Goal: Task Accomplishment & Management: Complete application form

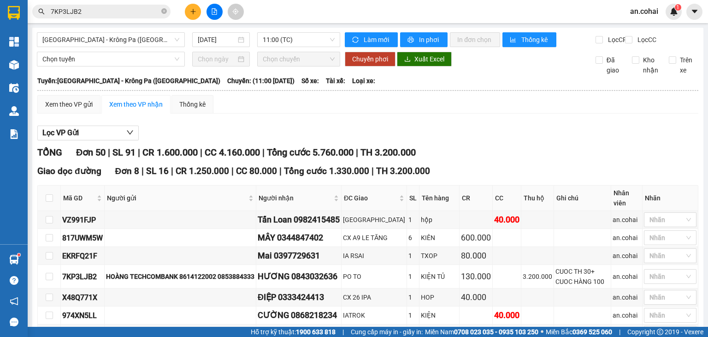
click at [165, 13] on icon "close-circle" at bounding box center [164, 11] width 6 height 6
click at [210, 10] on button at bounding box center [215, 12] width 16 height 16
click at [121, 34] on span "[GEOGRAPHIC_DATA] - Krông Pa ([GEOGRAPHIC_DATA])" at bounding box center [110, 40] width 137 height 14
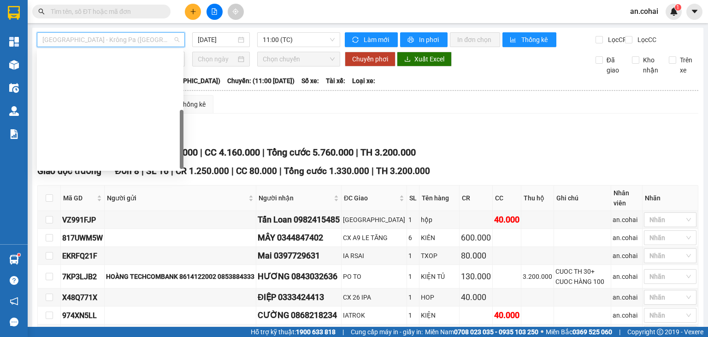
click at [96, 186] on div "Krông Pa - [GEOGRAPHIC_DATA] ([GEOGRAPHIC_DATA])" at bounding box center [110, 191] width 136 height 10
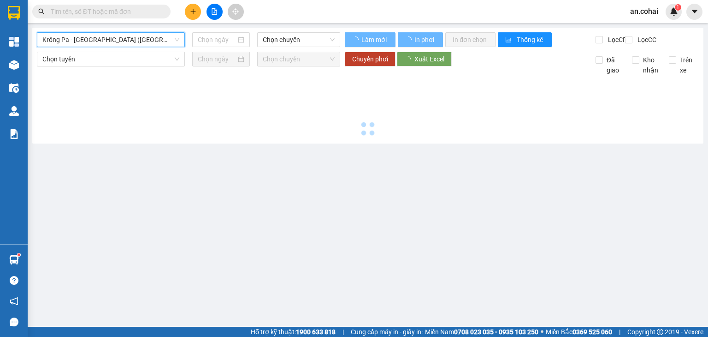
type input "[DATE]"
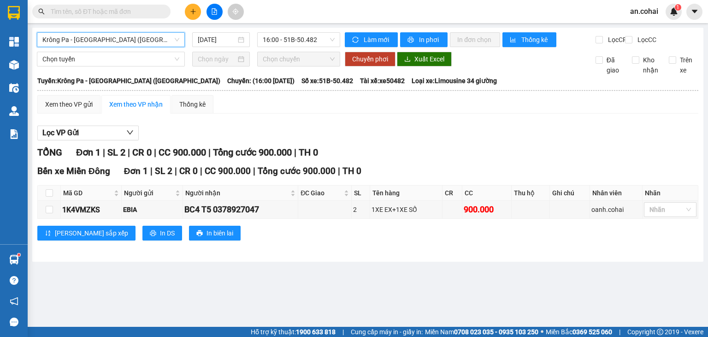
drag, startPoint x: 127, startPoint y: 29, endPoint x: 118, endPoint y: 41, distance: 15.5
click at [127, 30] on div "Krông Pa - [GEOGRAPHIC_DATA] ([GEOGRAPHIC_DATA]) [GEOGRAPHIC_DATA] - [GEOGRAPHI…" at bounding box center [367, 145] width 671 height 234
drag, startPoint x: 104, startPoint y: 43, endPoint x: 102, endPoint y: 54, distance: 11.2
click at [104, 43] on span "Krông Pa - [GEOGRAPHIC_DATA] ([GEOGRAPHIC_DATA])" at bounding box center [110, 40] width 137 height 14
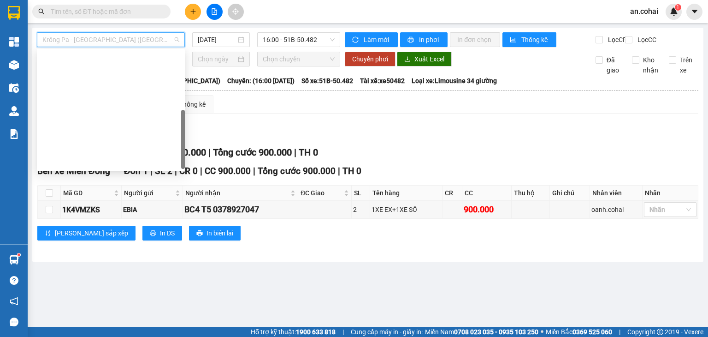
click at [98, 201] on div "[GEOGRAPHIC_DATA] - Krông Pa ([GEOGRAPHIC_DATA])" at bounding box center [110, 206] width 137 height 10
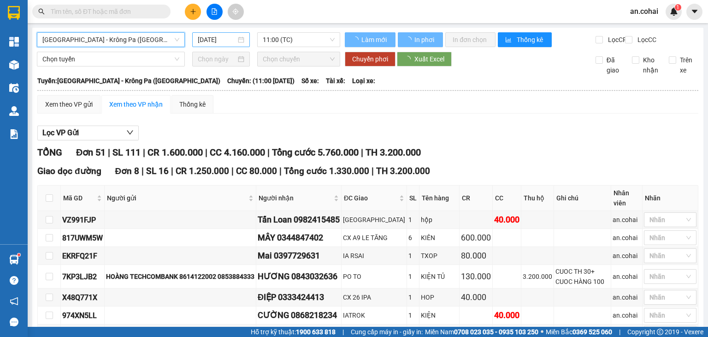
click at [207, 40] on input "[DATE]" at bounding box center [217, 40] width 38 height 10
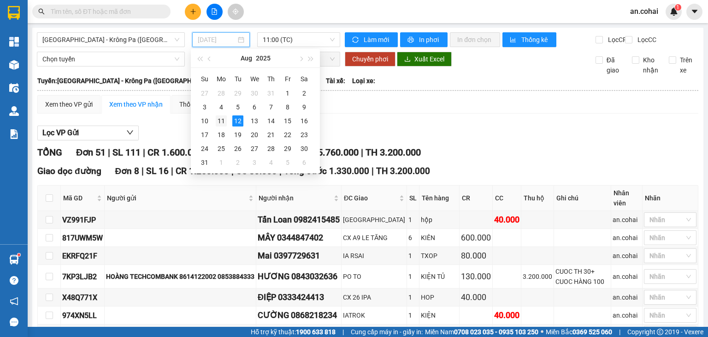
click at [220, 121] on div "11" at bounding box center [221, 120] width 11 height 11
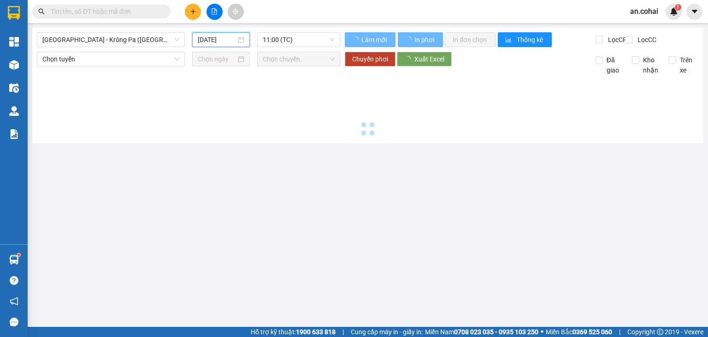
type input "[DATE]"
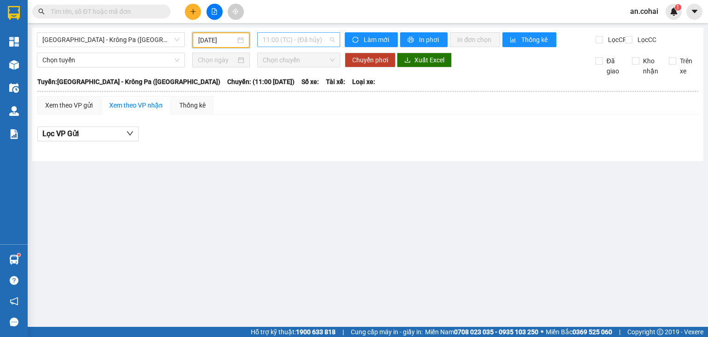
click at [275, 41] on span "11:00 (TC) - (Đã hủy)" at bounding box center [299, 40] width 72 height 14
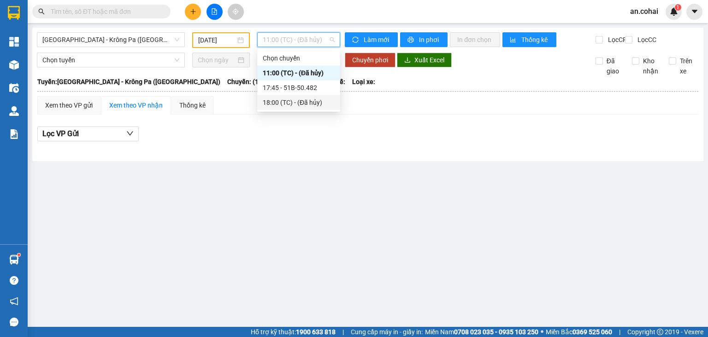
click at [286, 100] on div "18:00 (TC) - (Đã hủy)" at bounding box center [299, 102] width 72 height 10
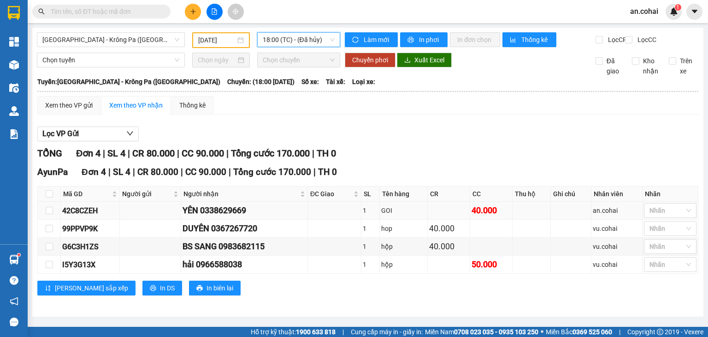
click at [384, 211] on td "GOI" at bounding box center [404, 210] width 48 height 18
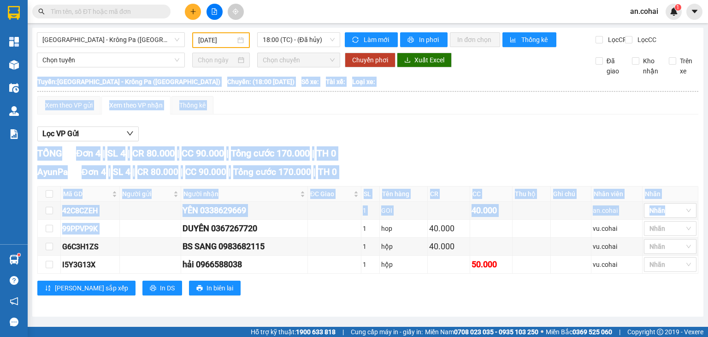
drag, startPoint x: 177, startPoint y: 227, endPoint x: 240, endPoint y: 288, distance: 87.7
click at [240, 288] on div "AyunPa Đơn 4 | SL 4 | CR 80.000 | CC 90.000 | Tổng cước 170.000 | TH 0 Mã GD Ng…" at bounding box center [367, 233] width 661 height 137
click at [240, 288] on div "[PERSON_NAME] sắp xếp In DS In biên lai" at bounding box center [367, 287] width 661 height 15
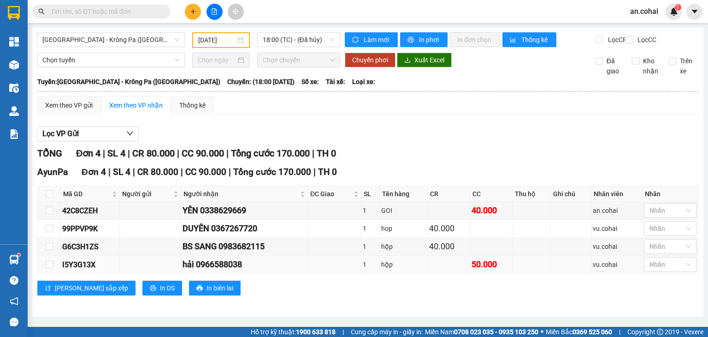
drag, startPoint x: 206, startPoint y: 222, endPoint x: 245, endPoint y: 272, distance: 63.7
click at [245, 272] on tbody "42C8CZEH YÊN 0338629669 1 GOI 40.000 an.cohai Nhãn 99PPVP9K DUYÊN 0367267720 1…" at bounding box center [368, 237] width 661 height 72
click at [245, 271] on div "hải 0966588038" at bounding box center [245, 264] width 124 height 13
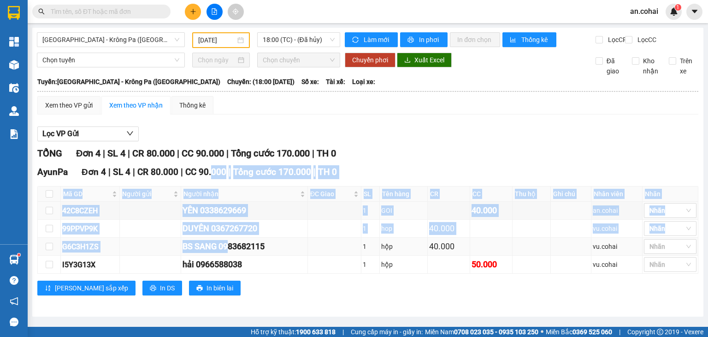
drag, startPoint x: 208, startPoint y: 184, endPoint x: 228, endPoint y: 244, distance: 62.6
click at [228, 244] on div "AyunPa Đơn 4 | SL 4 | CR 80.000 | CC 90.000 | Tổng cước 170.000 | TH 0 Mã GD Ng…" at bounding box center [367, 233] width 661 height 137
click at [228, 244] on td "BS SANG 0983682115" at bounding box center [244, 246] width 127 height 18
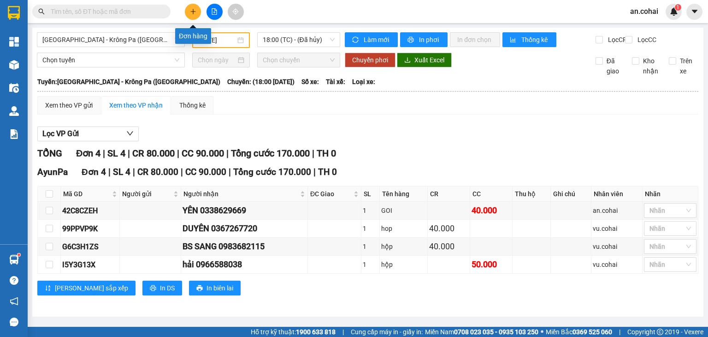
click at [196, 5] on button at bounding box center [193, 12] width 16 height 16
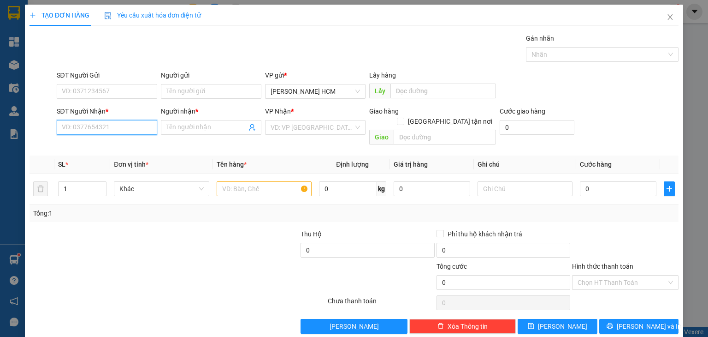
click at [144, 130] on input "SĐT Người Nhận *" at bounding box center [107, 127] width 101 height 15
click at [247, 183] on input "text" at bounding box center [264, 188] width 95 height 15
type input "THÙNG"
click at [98, 130] on input "SĐT Người Nhận *" at bounding box center [107, 127] width 101 height 15
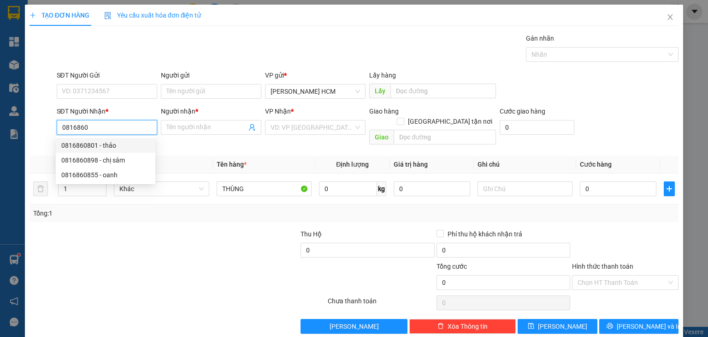
click at [99, 142] on div "0816860801 - thảo" at bounding box center [105, 145] width 89 height 10
type input "0816860801"
type input "thảo"
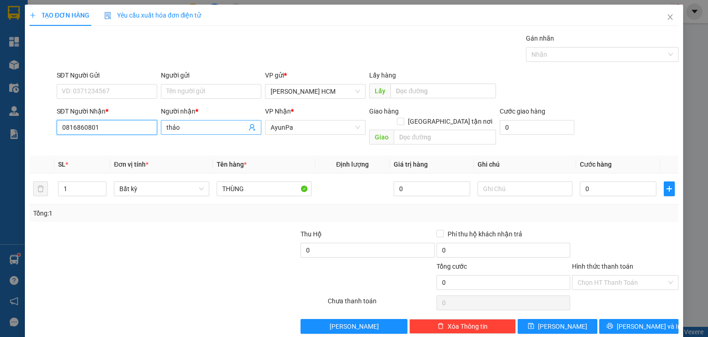
type input "0816860801"
drag, startPoint x: 179, startPoint y: 126, endPoint x: 148, endPoint y: 126, distance: 30.9
click at [148, 124] on div "SĐT Người Nhận * 0816860801 Người nhận * thảo VP Nhận * AyunPa Giao hàng Giao t…" at bounding box center [368, 127] width 626 height 42
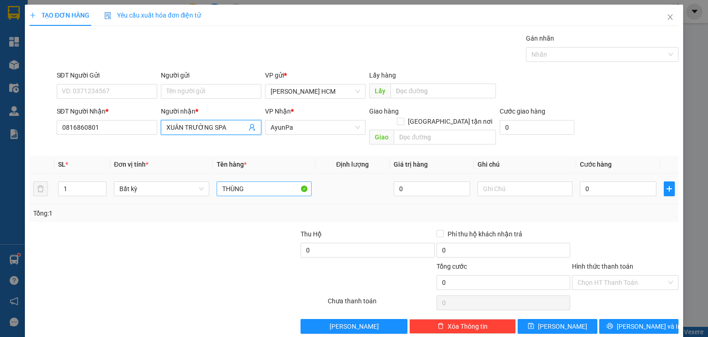
type input "XUÂN TRƯỜNG SPA"
click at [286, 181] on input "THÙNG" at bounding box center [264, 188] width 95 height 15
click at [589, 182] on input "0" at bounding box center [618, 188] width 77 height 15
type input "005"
type input "5"
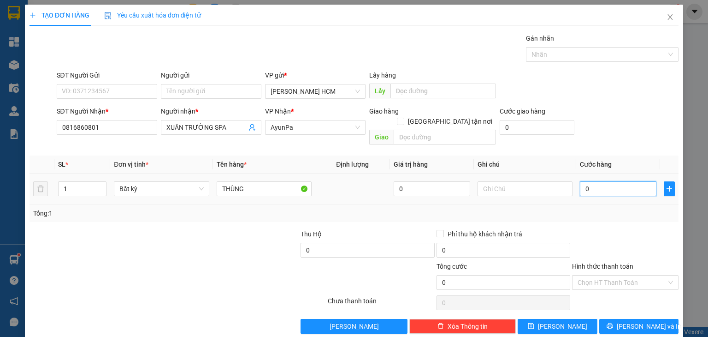
type input "5"
type input "0.050"
type input "50"
type input "50.000"
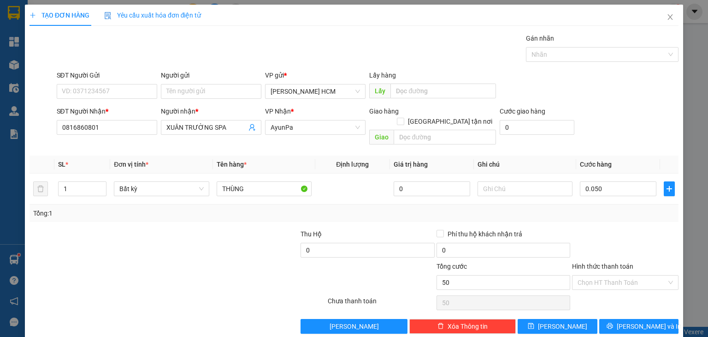
type input "50.000"
drag, startPoint x: 616, startPoint y: 238, endPoint x: 608, endPoint y: 261, distance: 24.4
click at [616, 240] on div at bounding box center [625, 245] width 108 height 32
click at [607, 275] on input "Hình thức thanh toán" at bounding box center [622, 282] width 89 height 14
click at [607, 290] on div "Tại văn phòng" at bounding box center [619, 289] width 95 height 10
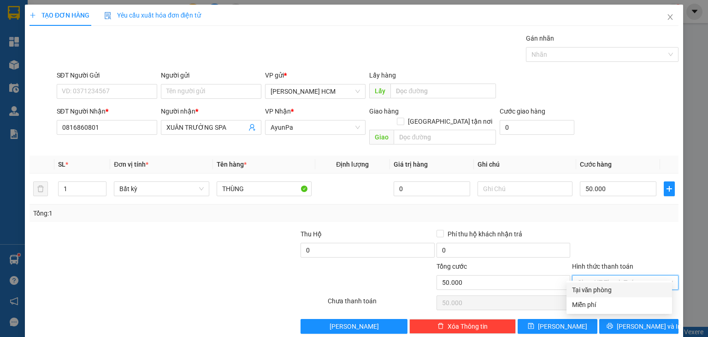
type input "0"
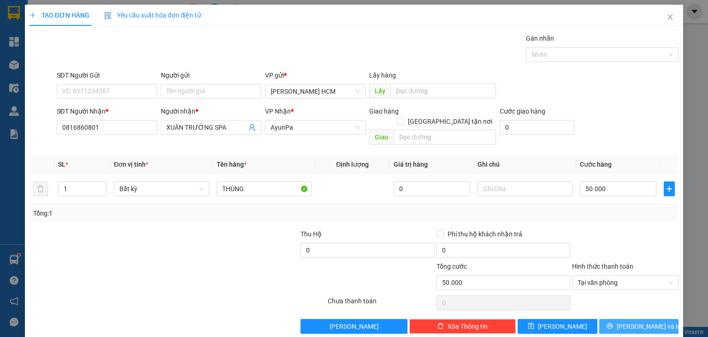
click at [607, 319] on button "[PERSON_NAME] và In" at bounding box center [639, 326] width 80 height 15
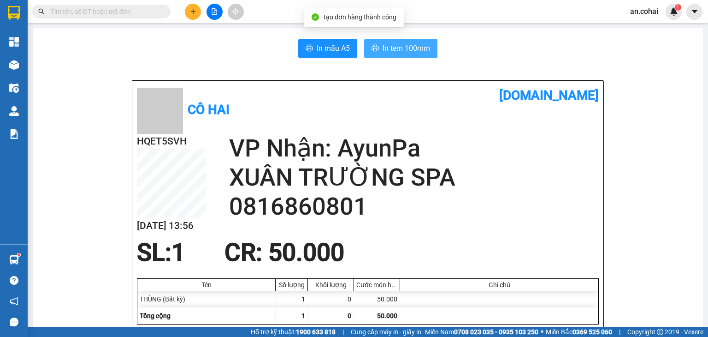
click at [423, 43] on span "In tem 100mm" at bounding box center [406, 48] width 47 height 12
click at [192, 12] on icon "plus" at bounding box center [193, 11] width 6 height 6
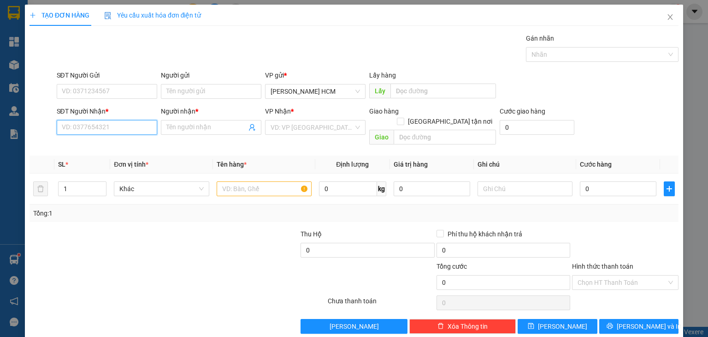
click at [131, 127] on input "SĐT Người Nhận *" at bounding box center [107, 127] width 101 height 15
type input "555"
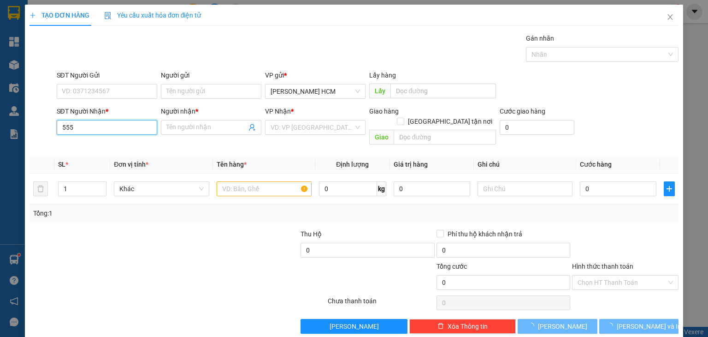
click at [78, 123] on input "555" at bounding box center [107, 127] width 101 height 15
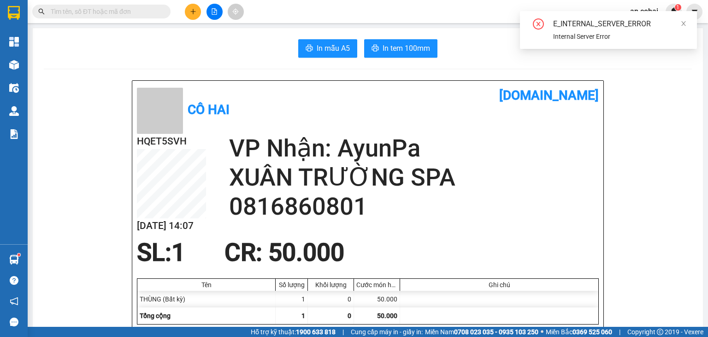
click at [199, 5] on div at bounding box center [214, 12] width 69 height 16
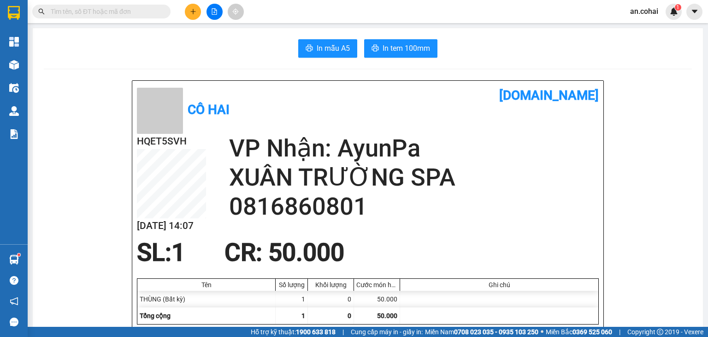
click at [196, 6] on button at bounding box center [193, 12] width 16 height 16
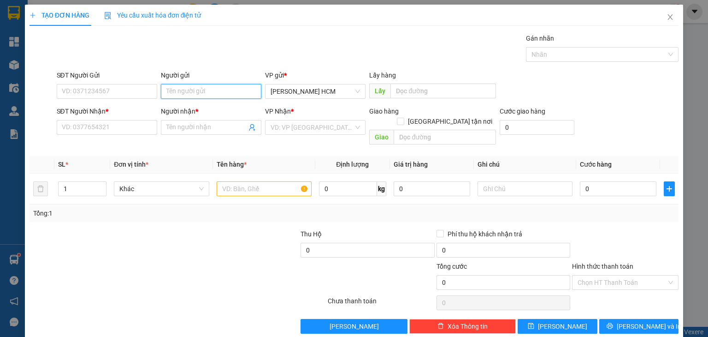
click at [203, 93] on input "Người gửi" at bounding box center [211, 91] width 101 height 15
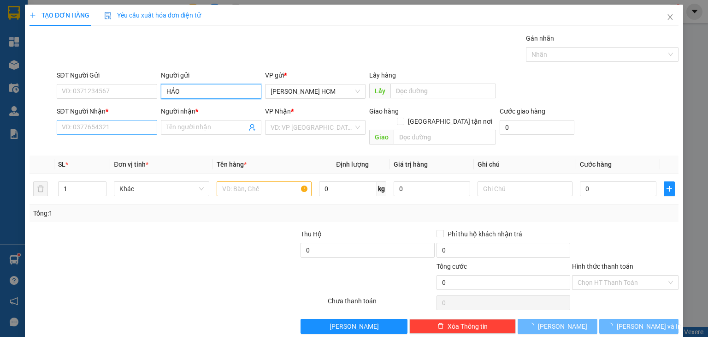
type input "HẢO"
click at [87, 131] on input "SĐT Người Nhận *" at bounding box center [107, 127] width 101 height 15
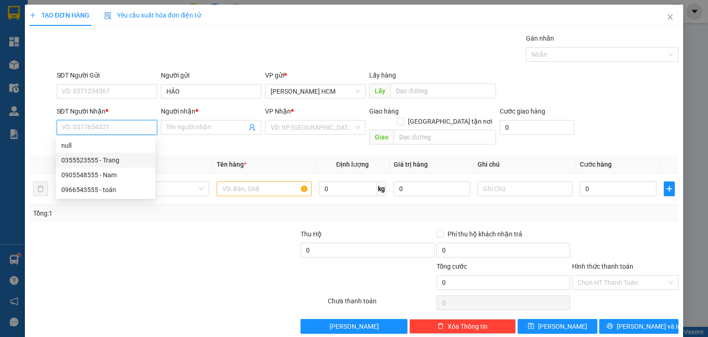
click at [69, 163] on div "0355523555 - Trang" at bounding box center [105, 160] width 89 height 10
type input "0355523555"
type input "Trang"
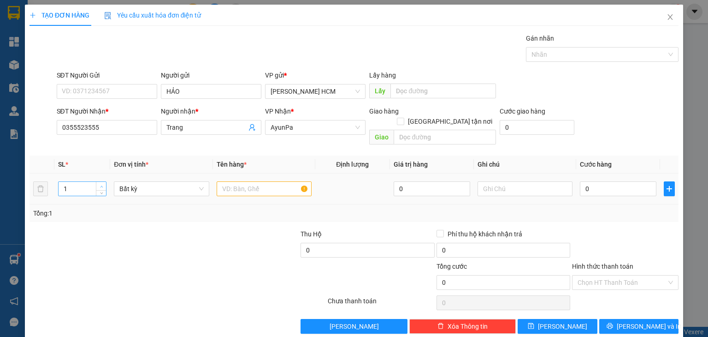
type input "2"
click at [103, 184] on span "up" at bounding box center [102, 187] width 6 height 6
click at [272, 181] on input "text" at bounding box center [264, 188] width 95 height 15
type input "CỤC"
click at [602, 189] on td "0" at bounding box center [618, 188] width 84 height 31
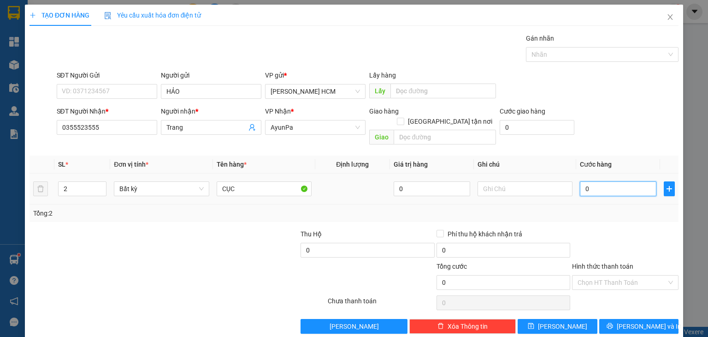
click at [601, 181] on input "0" at bounding box center [618, 188] width 77 height 15
type input "001"
type input "1"
type input "0.014"
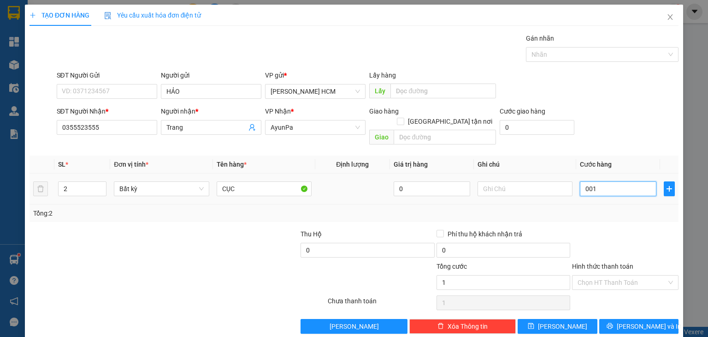
type input "14"
type input "00.140"
type input "140"
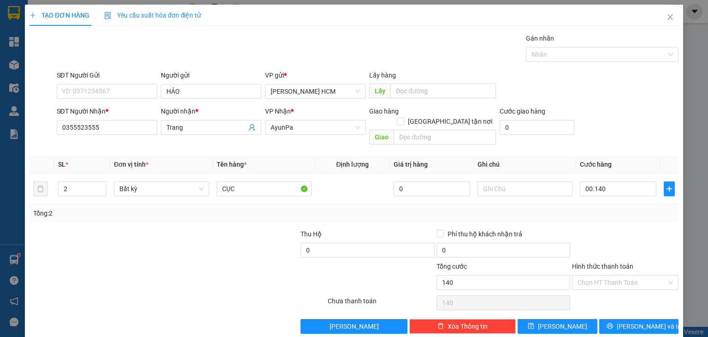
type input "140.000"
click at [630, 325] on div "TẠO ĐƠN HÀNG Yêu cầu xuất hóa đơn điện tử Transit Pickup Surcharge Ids Transit …" at bounding box center [354, 173] width 658 height 336
click at [630, 321] on span "[PERSON_NAME] và In" at bounding box center [649, 326] width 65 height 10
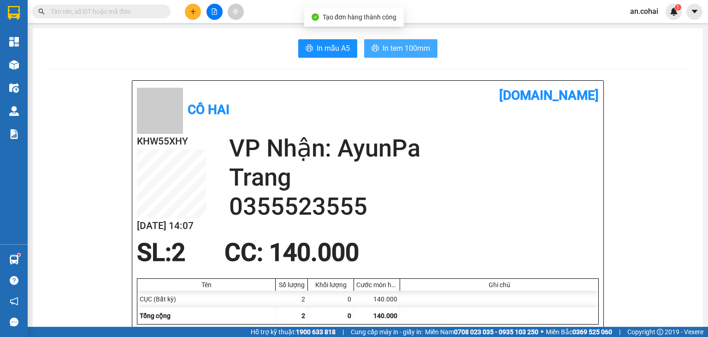
click at [376, 50] on button "In tem 100mm" at bounding box center [400, 48] width 73 height 18
click at [422, 45] on span "In tem 100mm" at bounding box center [406, 48] width 47 height 12
click at [30, 67] on main "In mẫu A5 In tem 100mm Cô Hai [DOMAIN_NAME] KHW55XHY [DATE] 14:07 VP Nhận: Ayun…" at bounding box center [354, 163] width 708 height 326
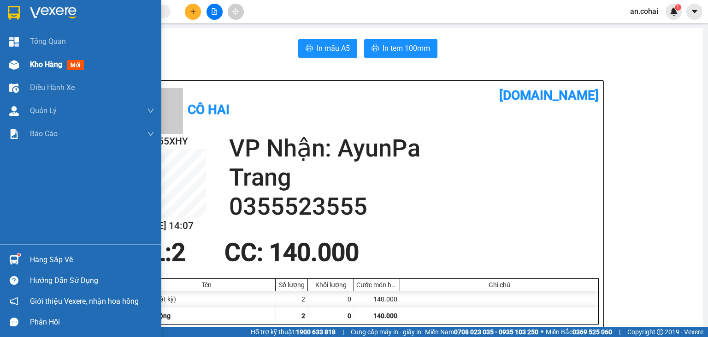
click at [15, 66] on img at bounding box center [14, 65] width 10 height 10
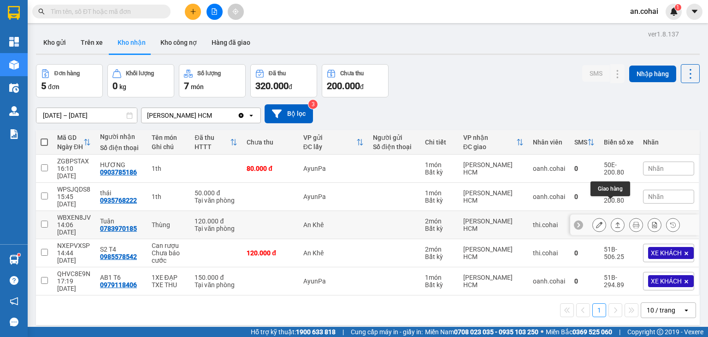
click at [611, 217] on button at bounding box center [617, 225] width 13 height 16
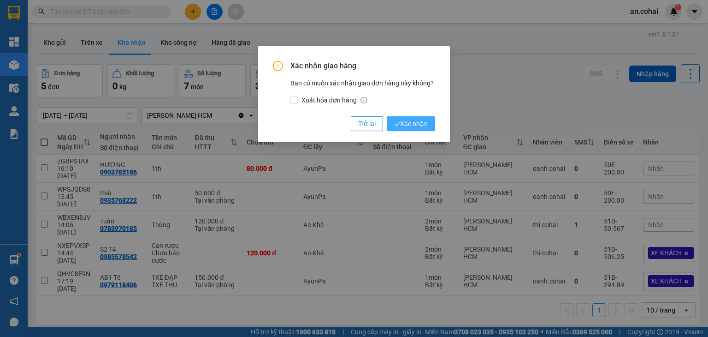
click at [421, 120] on span "Xác nhận" at bounding box center [411, 124] width 34 height 10
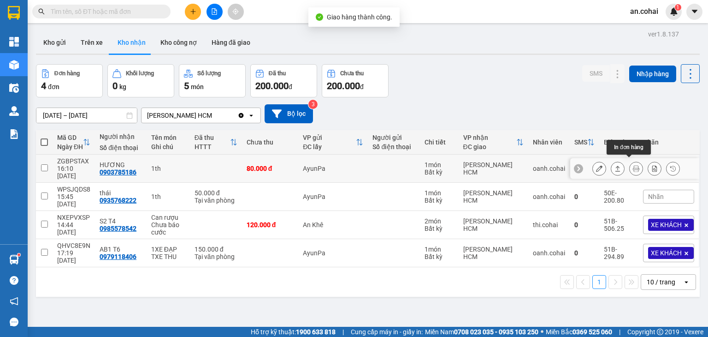
click at [616, 166] on icon at bounding box center [618, 169] width 5 height 6
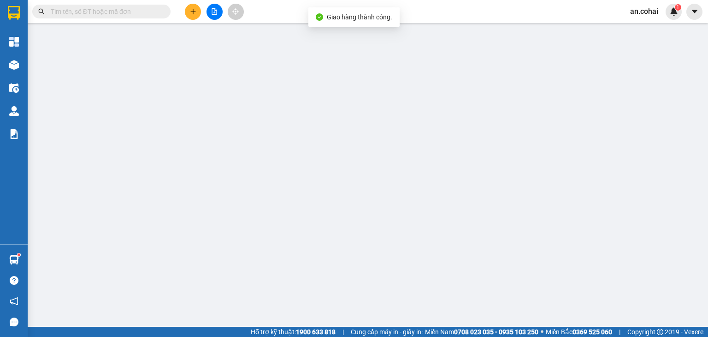
type input "0903785186"
type input "HƯƠNG"
type input "80.000"
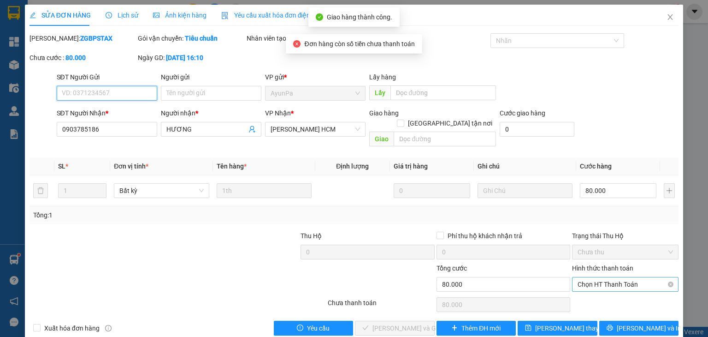
click at [591, 277] on span "Chọn HT Thanh Toán" at bounding box center [625, 284] width 95 height 14
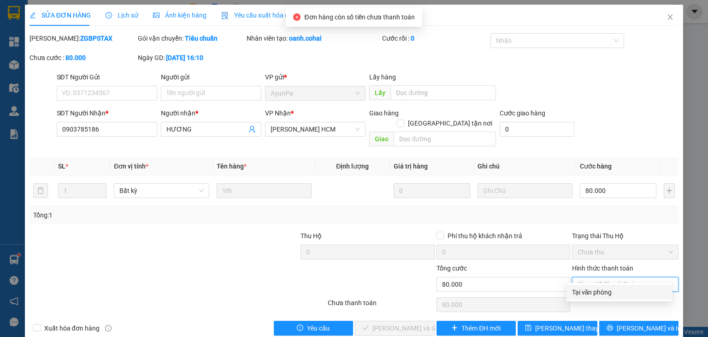
drag, startPoint x: 592, startPoint y: 289, endPoint x: 583, endPoint y: 293, distance: 9.7
click at [593, 289] on div "Tại văn phòng" at bounding box center [619, 292] width 95 height 10
type input "0"
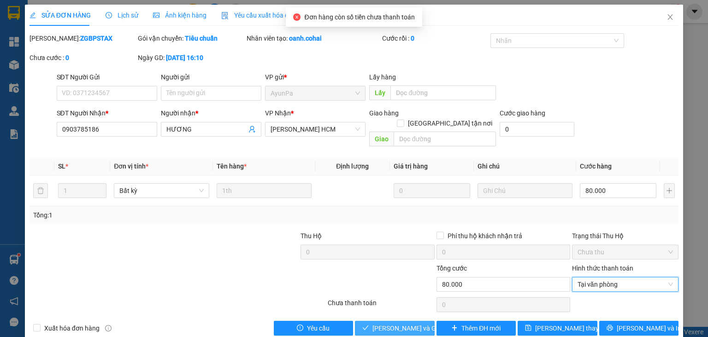
click at [412, 323] on span "[PERSON_NAME] và Giao hàng" at bounding box center [417, 328] width 89 height 10
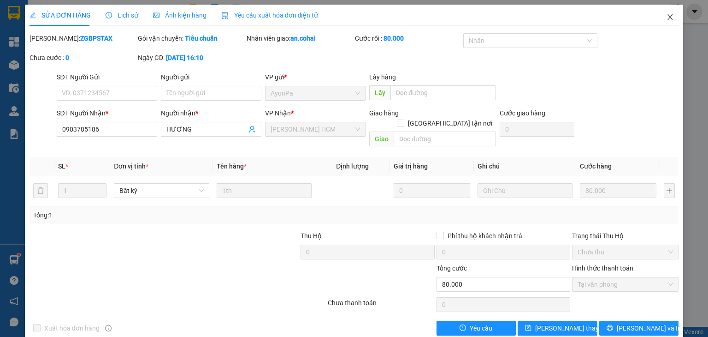
click at [667, 18] on icon "close" at bounding box center [670, 16] width 7 height 7
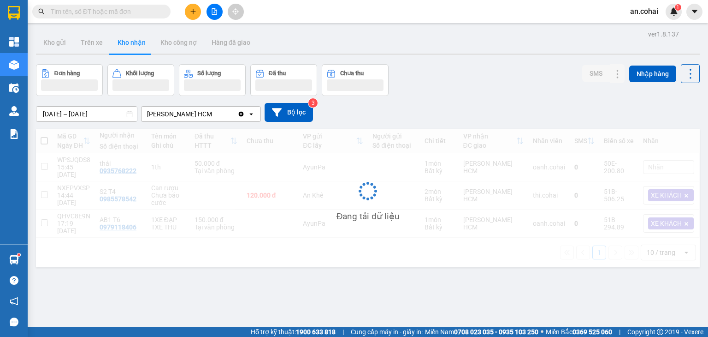
click at [210, 11] on button at bounding box center [215, 12] width 16 height 16
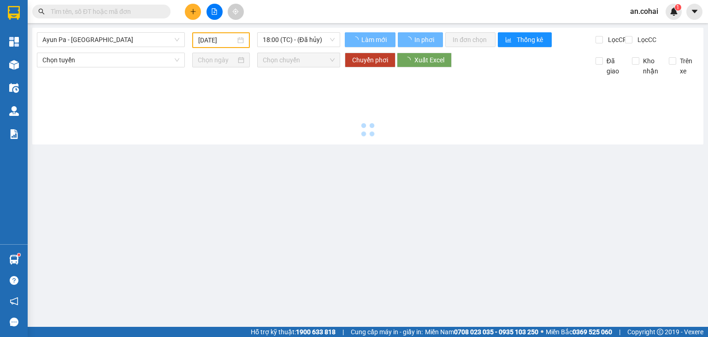
type input "[DATE]"
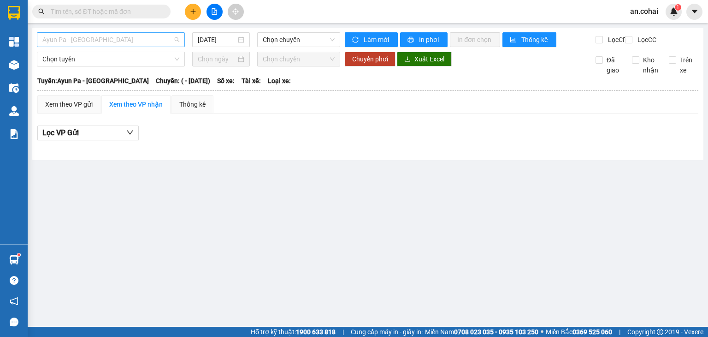
click at [117, 41] on span "Ayun Pa - [GEOGRAPHIC_DATA]" at bounding box center [110, 40] width 137 height 14
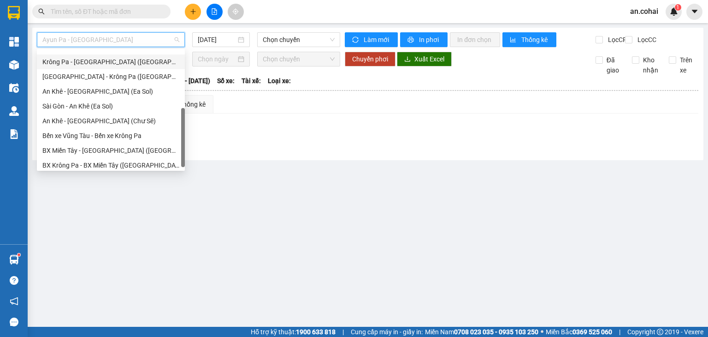
scroll to position [133, 0]
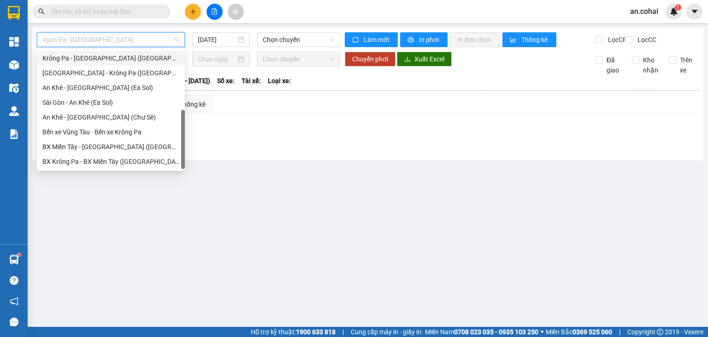
click at [84, 58] on div "Krông Pa - [GEOGRAPHIC_DATA] ([GEOGRAPHIC_DATA])" at bounding box center [110, 58] width 137 height 10
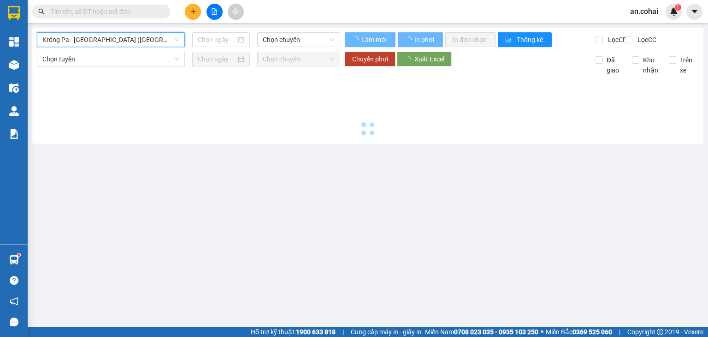
type input "[DATE]"
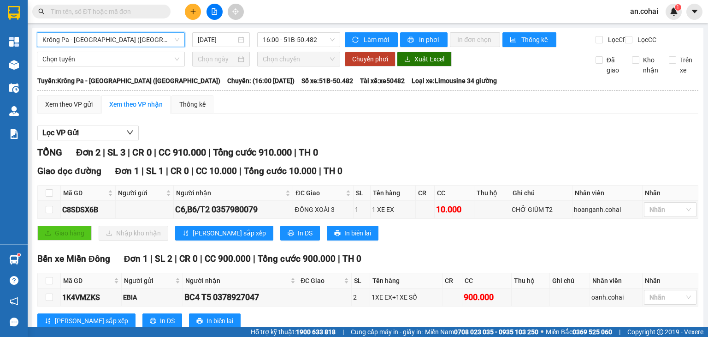
click at [111, 28] on div "Krông Pa - [GEOGRAPHIC_DATA] ([GEOGRAPHIC_DATA]) [GEOGRAPHIC_DATA] - [GEOGRAPHI…" at bounding box center [367, 188] width 671 height 321
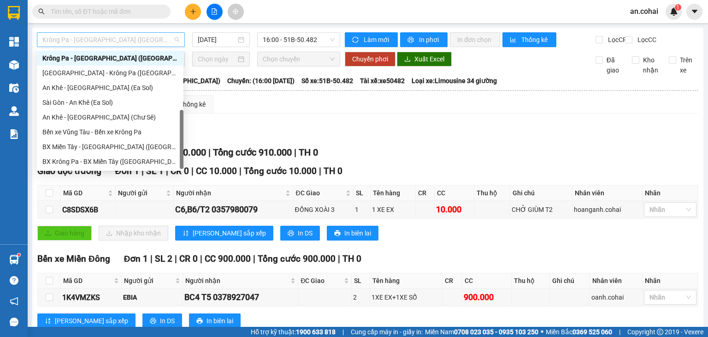
click at [109, 36] on span "Krông Pa - [GEOGRAPHIC_DATA] ([GEOGRAPHIC_DATA])" at bounding box center [110, 40] width 137 height 14
click at [85, 76] on div "[GEOGRAPHIC_DATA] - Krông Pa ([GEOGRAPHIC_DATA])" at bounding box center [110, 73] width 136 height 10
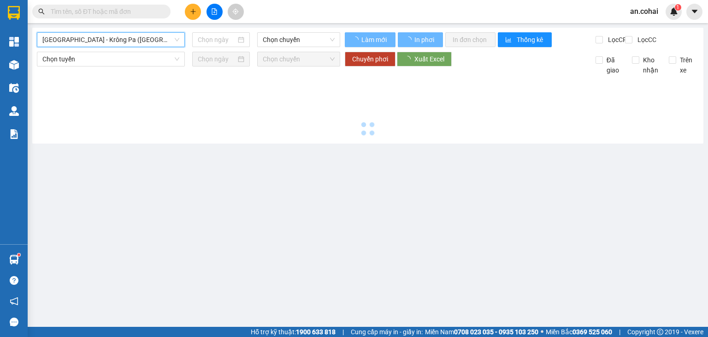
type input "[DATE]"
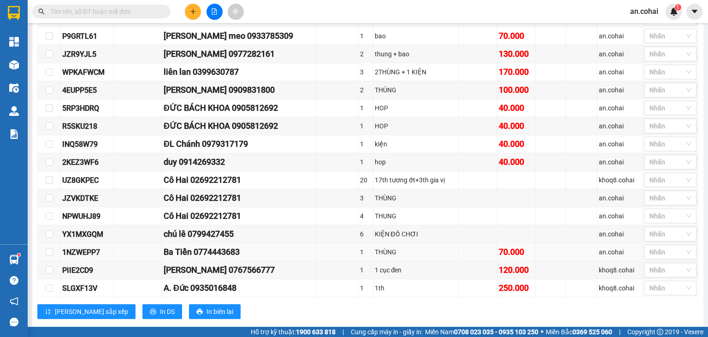
scroll to position [599, 0]
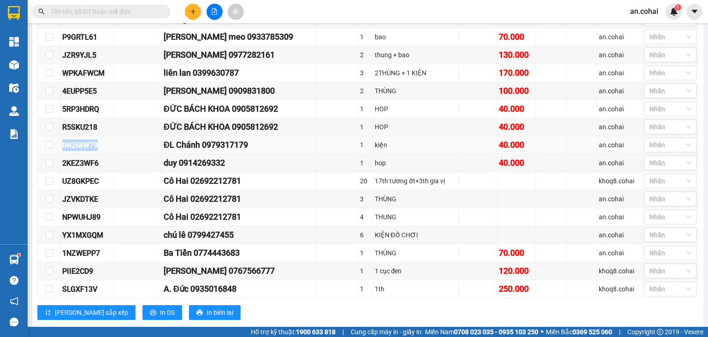
drag, startPoint x: 113, startPoint y: 154, endPoint x: 60, endPoint y: 154, distance: 53.0
click at [53, 153] on tr "INQ58W79 ĐL Chánh 0979317179 1 kiện 40.000 an.cohai Nhãn" at bounding box center [368, 145] width 661 height 18
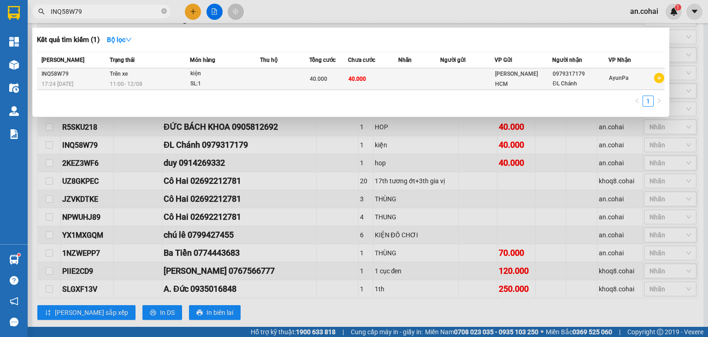
type input "INQ58W79"
click at [601, 87] on div "ĐL Chánh" at bounding box center [580, 84] width 55 height 10
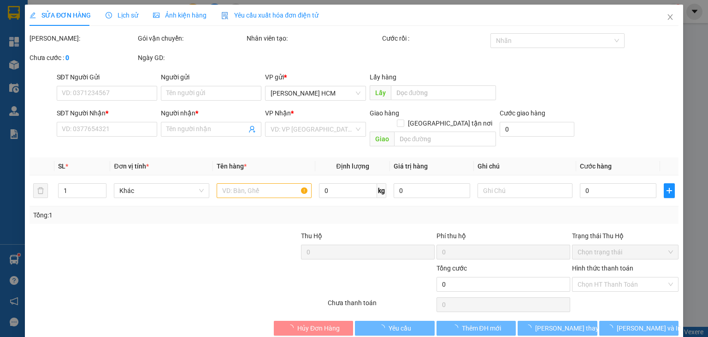
type input "0979317179"
type input "ĐL Chánh"
type input "40.000"
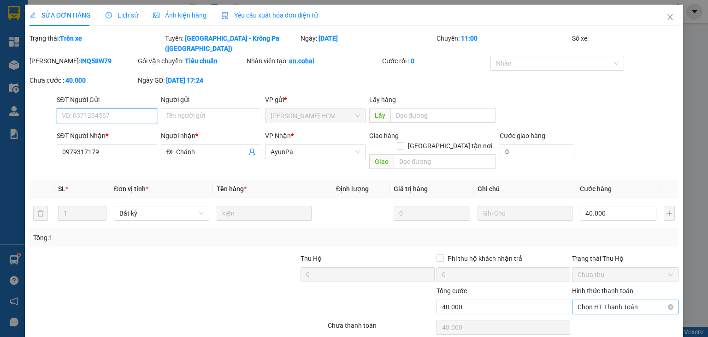
click at [609, 300] on span "Chọn HT Thanh Toán" at bounding box center [625, 307] width 95 height 14
drag, startPoint x: 606, startPoint y: 304, endPoint x: 562, endPoint y: 309, distance: 44.6
click at [606, 304] on div "Tại văn phòng" at bounding box center [619, 304] width 95 height 10
type input "0"
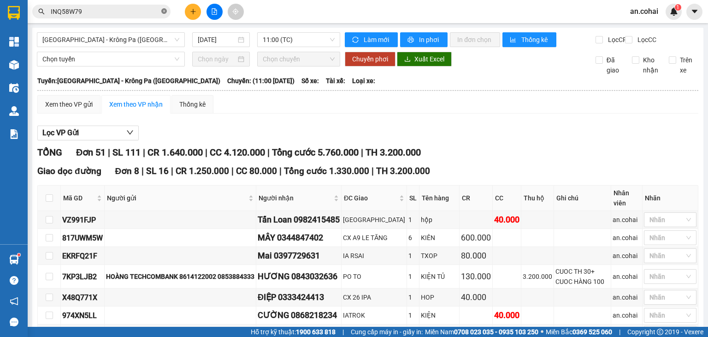
click at [163, 10] on icon "close-circle" at bounding box center [164, 11] width 6 height 6
click at [218, 17] on button at bounding box center [215, 12] width 16 height 16
click at [157, 45] on span "[GEOGRAPHIC_DATA] - Krông Pa ([GEOGRAPHIC_DATA])" at bounding box center [110, 40] width 137 height 14
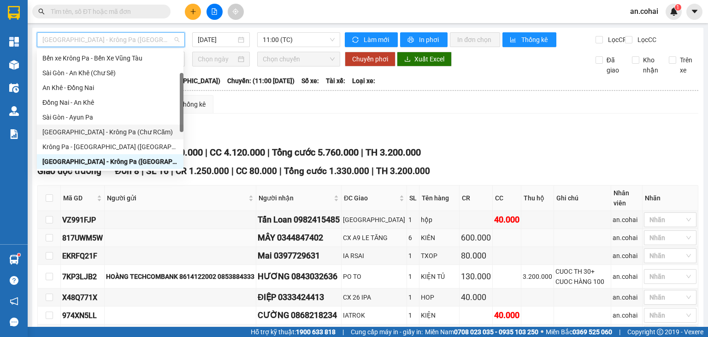
click at [440, 247] on td "KIÊN" at bounding box center [440, 238] width 40 height 18
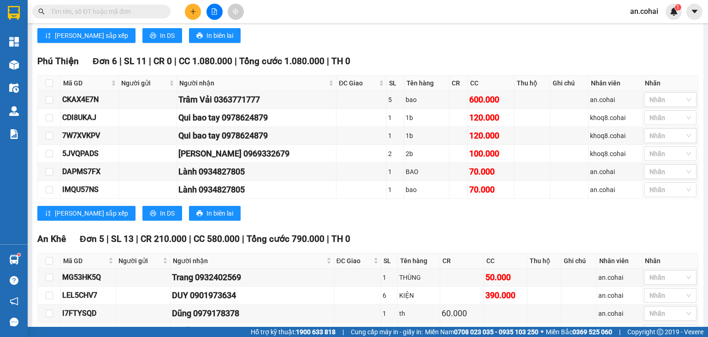
scroll to position [1137, 0]
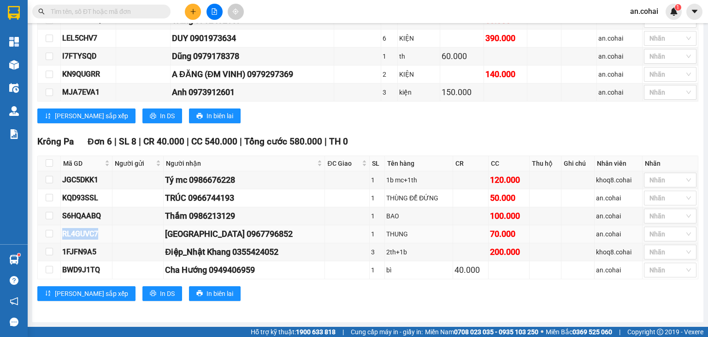
drag, startPoint x: 111, startPoint y: 233, endPoint x: 55, endPoint y: 233, distance: 55.8
click at [55, 233] on tr "RL4GUVC7 [GEOGRAPHIC_DATA] 0967796852 1 THUNG 70.000 an.cohai Nhãn" at bounding box center [368, 234] width 661 height 18
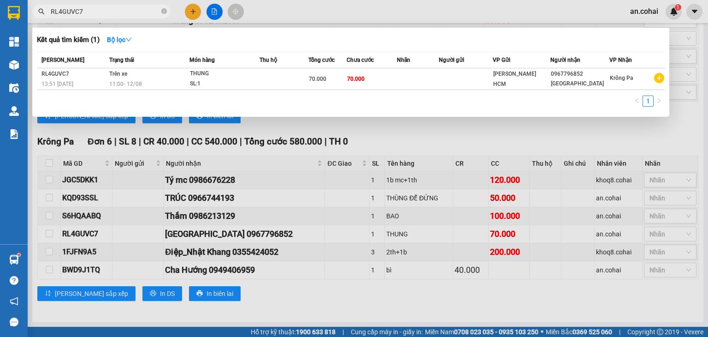
type input "RL4GUVC7"
